Goal: Ask a question

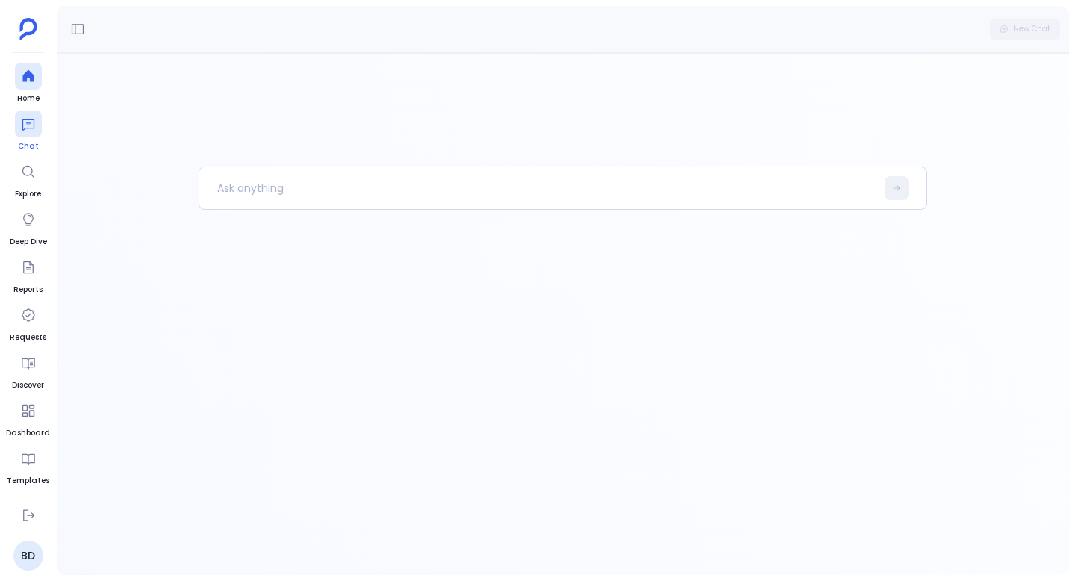
click at [33, 131] on icon at bounding box center [28, 123] width 15 height 15
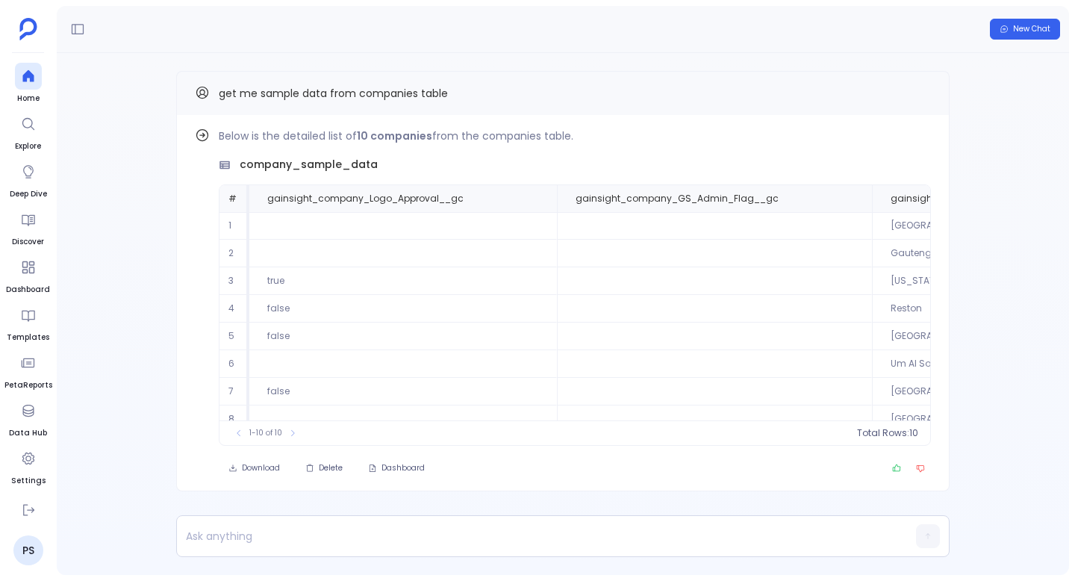
click at [153, 141] on div "Find out how Below is the detailed list of 10 companies from the companies tabl…" at bounding box center [563, 311] width 1012 height 516
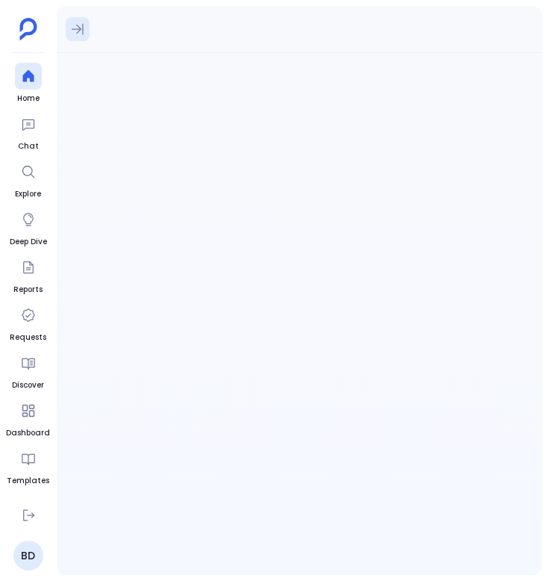
click at [72, 28] on icon at bounding box center [77, 29] width 15 height 15
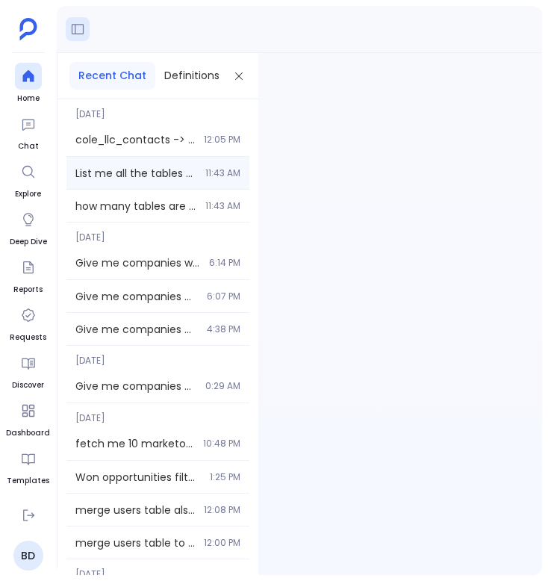
click at [148, 186] on div "List me all the tables that are disabled? 11:43 AM" at bounding box center [157, 173] width 183 height 32
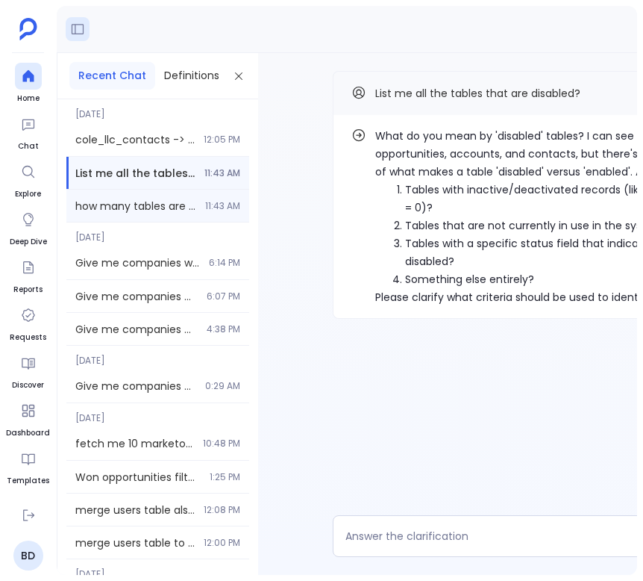
click at [178, 212] on span "how many tables are disabled?" at bounding box center [135, 206] width 121 height 15
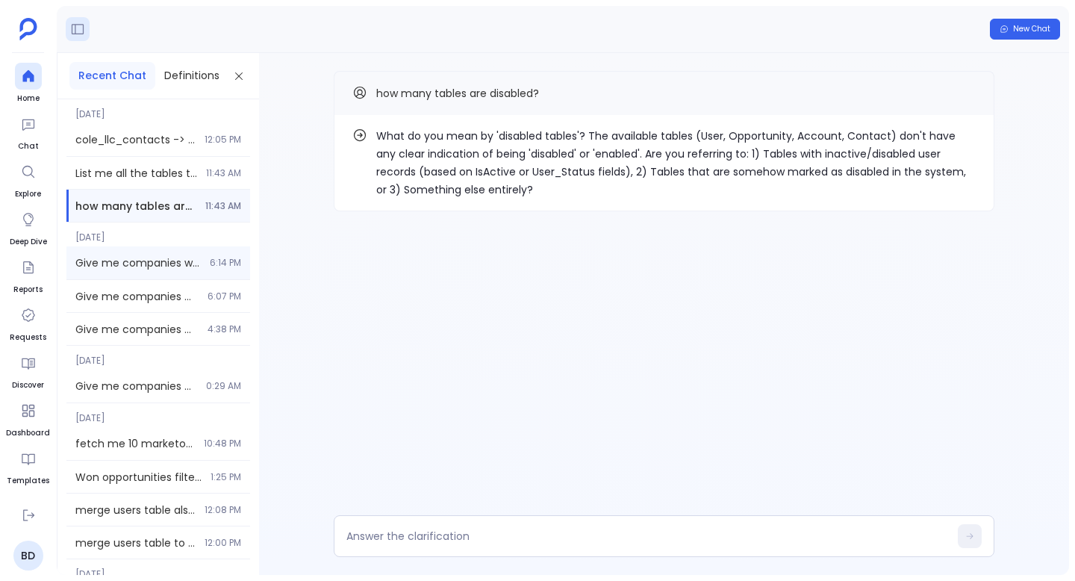
click at [165, 255] on span "Give me companies with ARR > 10k" at bounding box center [137, 262] width 125 height 15
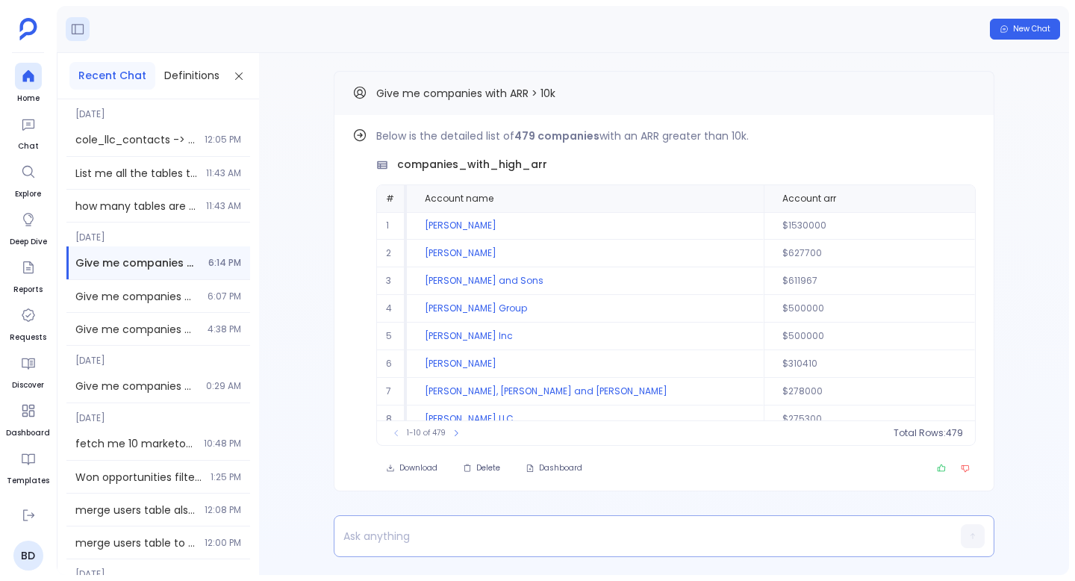
click at [471, 542] on p at bounding box center [635, 535] width 602 height 21
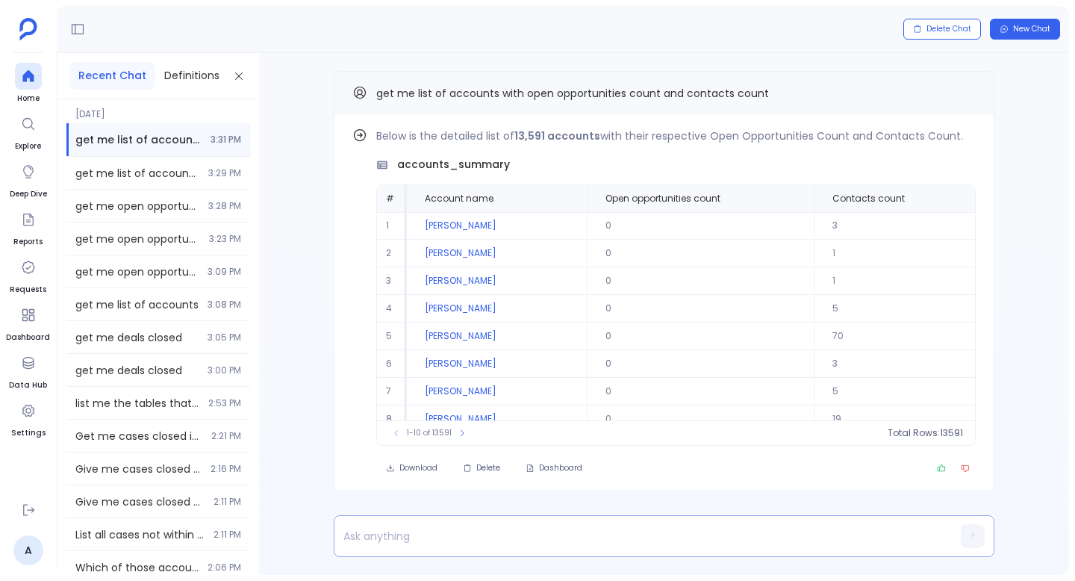
click at [420, 537] on p at bounding box center [635, 535] width 602 height 21
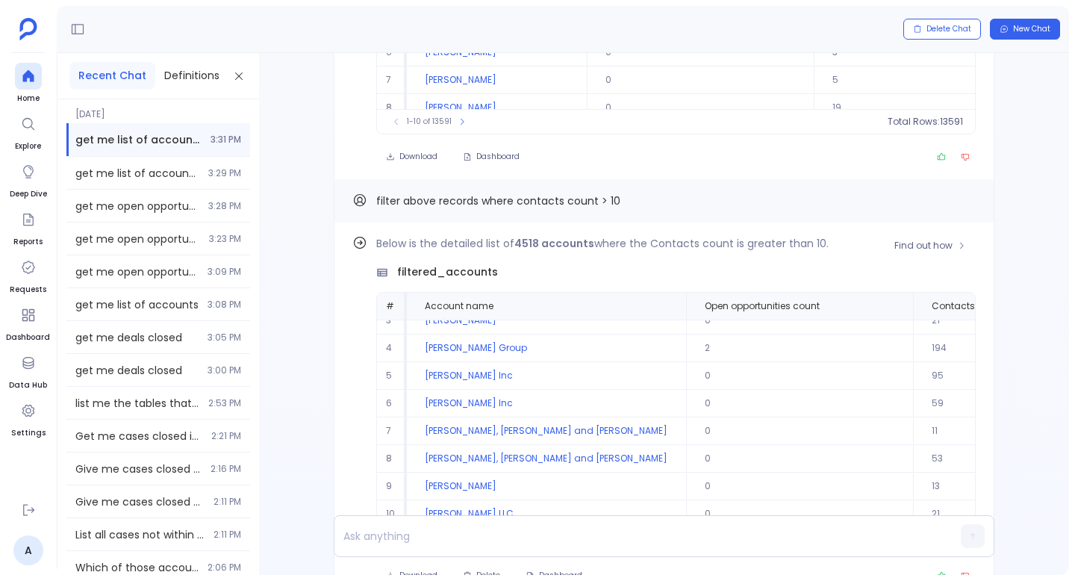
scroll to position [-82, 0]
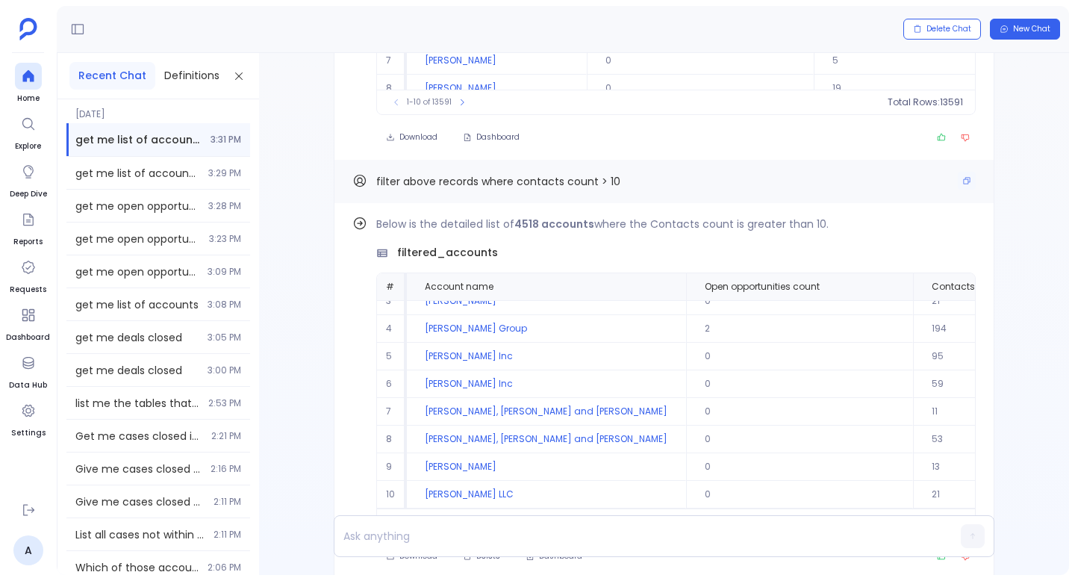
click at [527, 179] on span "filter above records where contacts count > 10" at bounding box center [498, 181] width 244 height 15
